Goal: Find specific fact: Find specific page/section

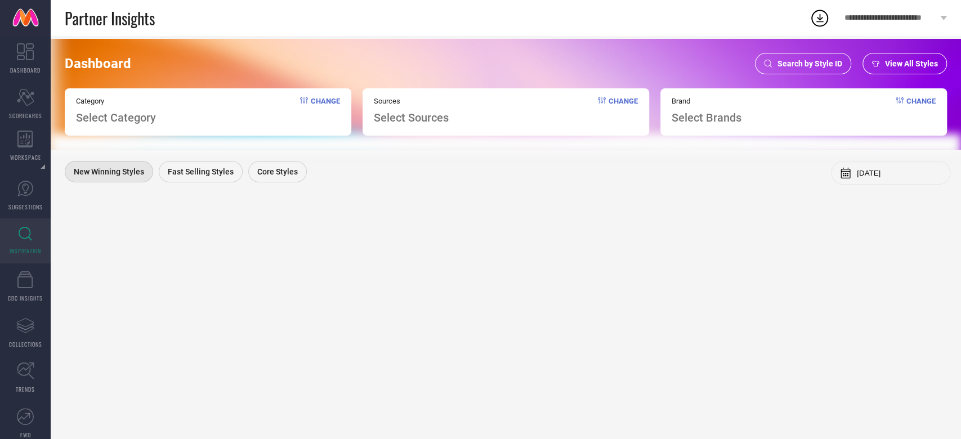
click at [790, 59] on span "Search by Style ID" at bounding box center [809, 63] width 65 height 9
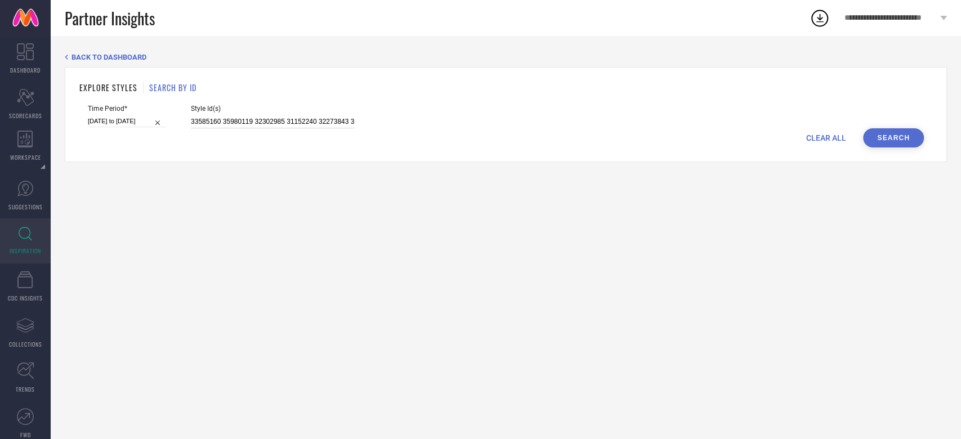
click at [309, 119] on input "33585160 35980119 32302985 31152240 32273843 32710408 32234840 32744191" at bounding box center [272, 121] width 163 height 13
paste input "32753545 32753597 32753732 32753589 32753714 32753695 32753536 32753596 3275354…"
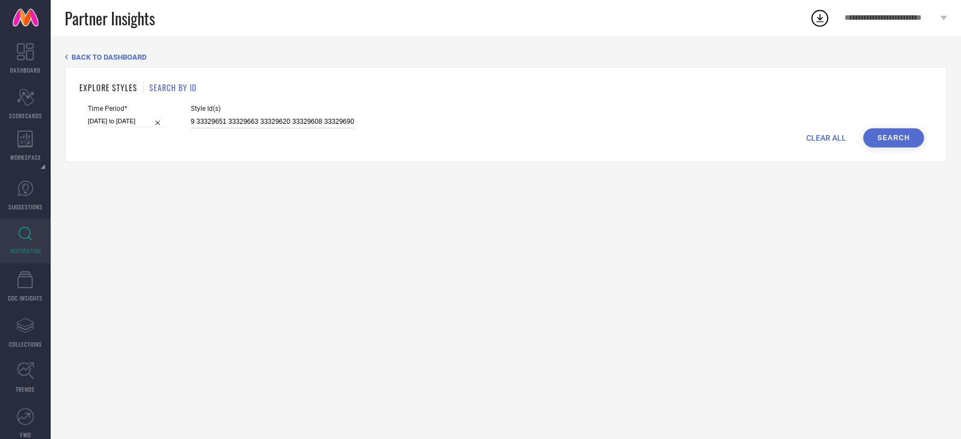
type input "32753545 32753597 32753732 32753589 32753714 32753695 32753536 32753596 3275354…"
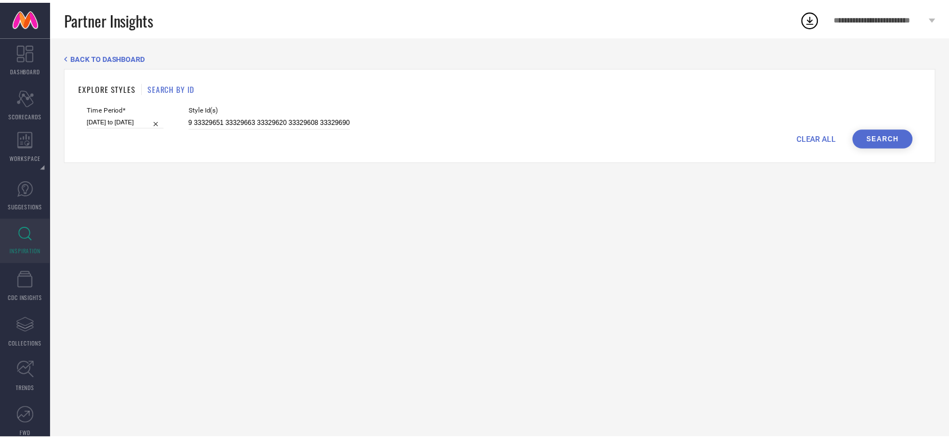
scroll to position [0, 0]
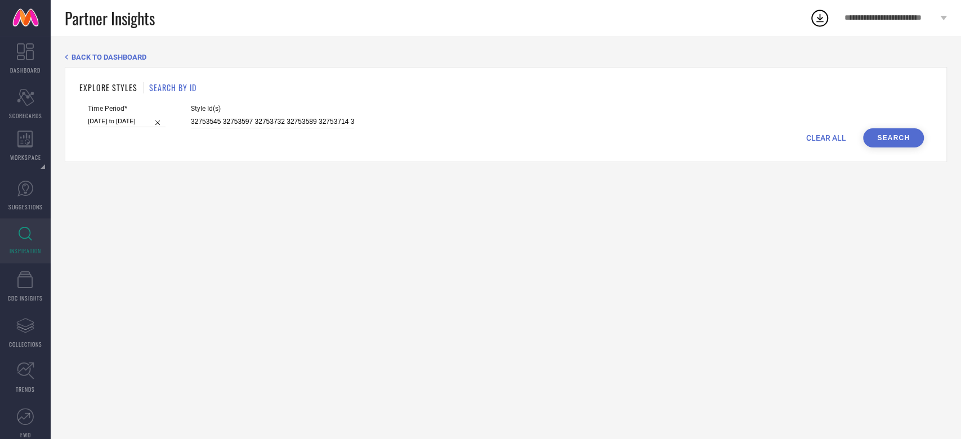
click at [886, 137] on button "Search" at bounding box center [893, 137] width 61 height 19
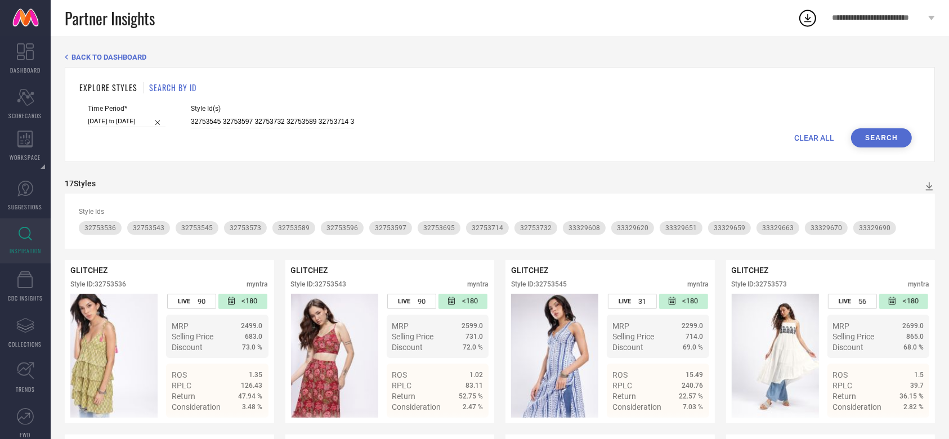
click at [120, 114] on div "Time Period* [DATE] to [DATE]" at bounding box center [127, 117] width 78 height 24
select select "5"
select select "2025"
select select "6"
select select "2025"
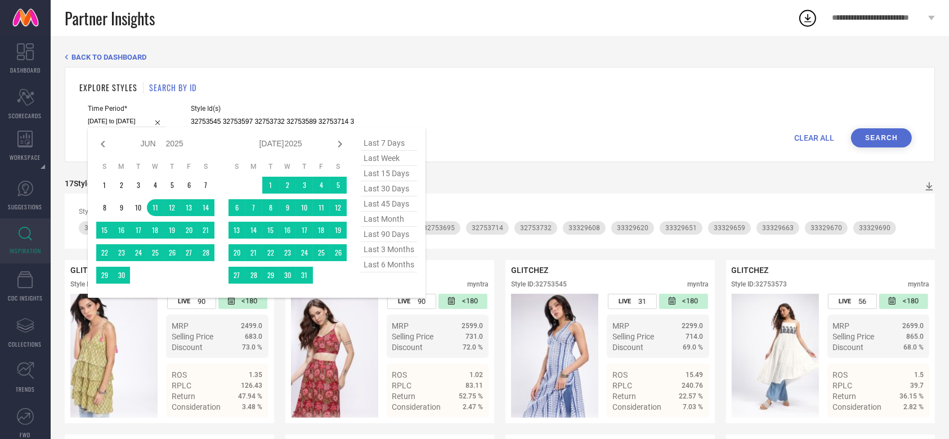
click at [118, 118] on input "[DATE] to [DATE]" at bounding box center [127, 121] width 78 height 12
click at [395, 236] on span "last 90 days" at bounding box center [389, 234] width 56 height 15
type input "[DATE] to [DATE]"
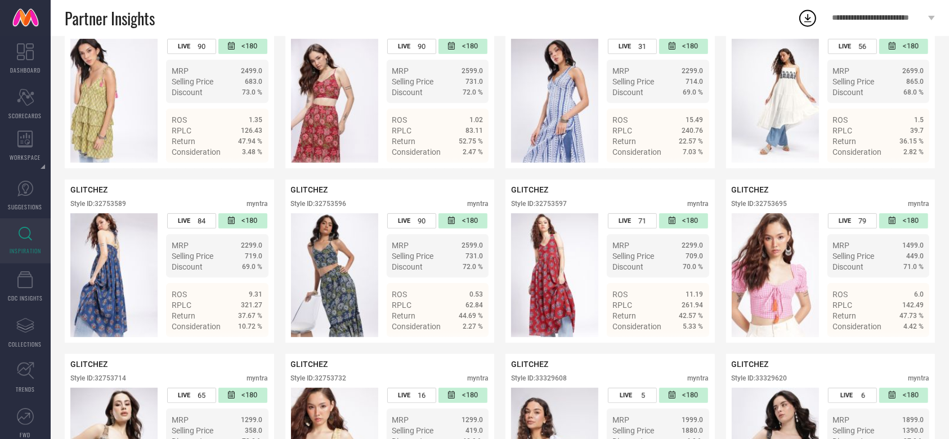
scroll to position [256, 0]
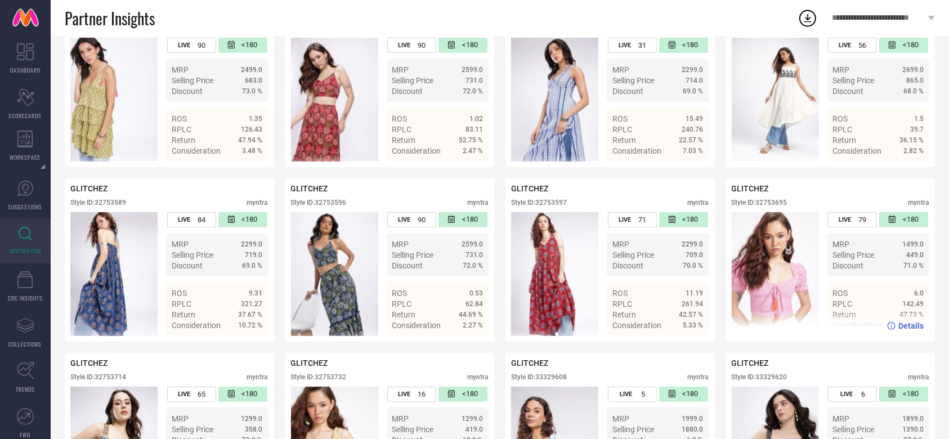
click at [778, 205] on div "Style ID: 32753695" at bounding box center [760, 203] width 56 height 8
copy div "32753695"
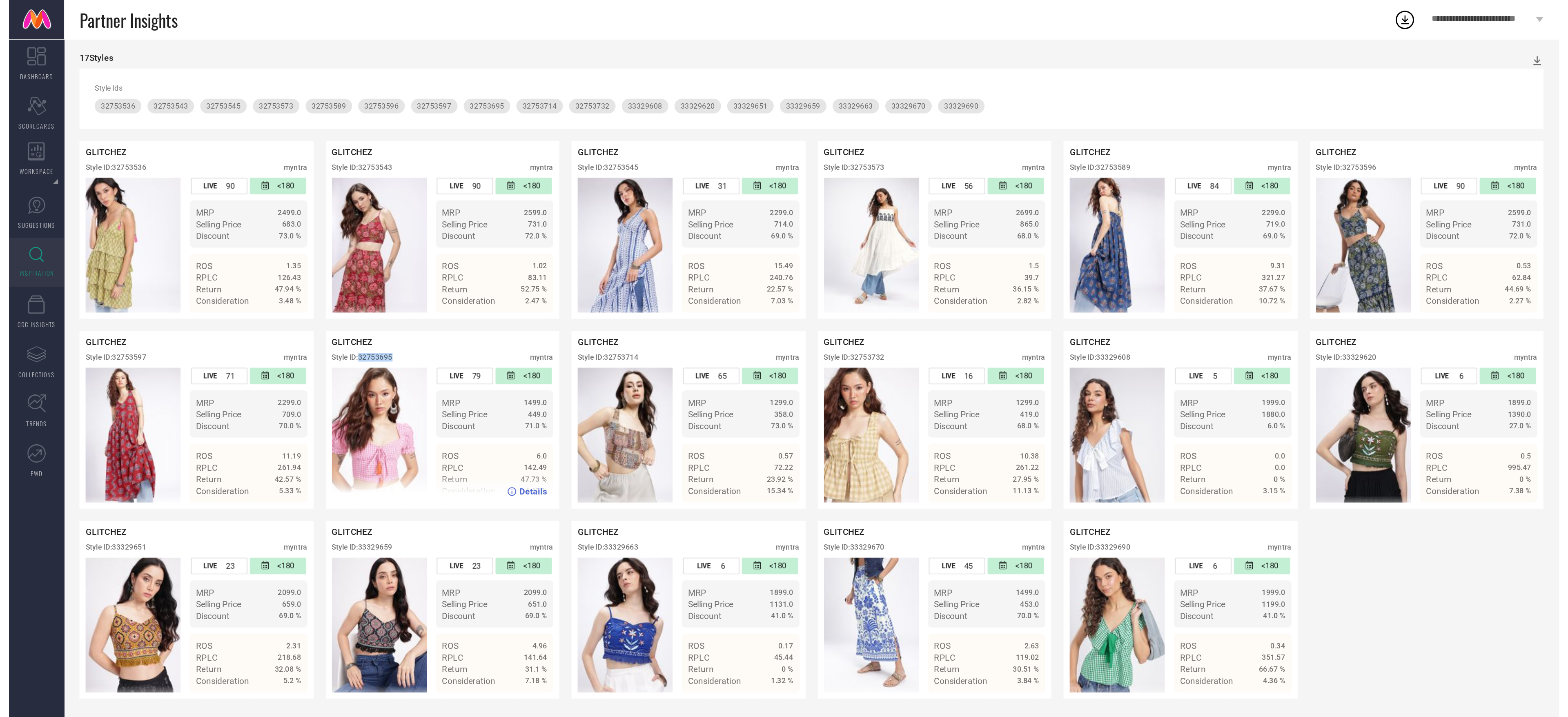
scroll to position [0, 0]
